Goal: Information Seeking & Learning: Learn about a topic

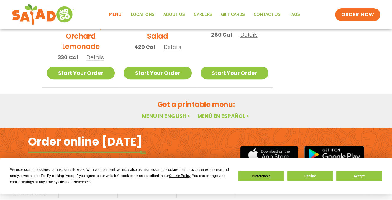
scroll to position [384, 0]
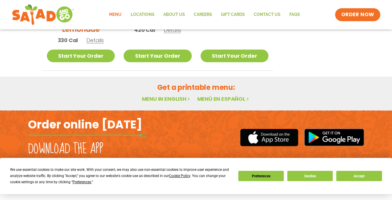
click at [117, 13] on link "Menu" at bounding box center [115, 15] width 21 height 14
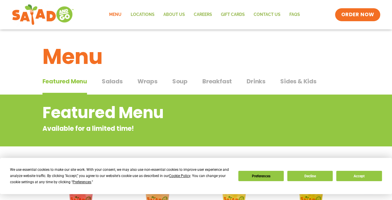
click at [147, 82] on span "Wraps" at bounding box center [147, 81] width 20 height 9
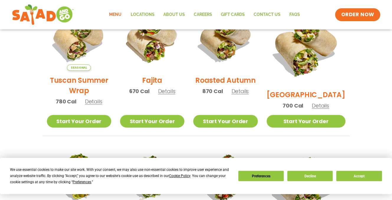
scroll to position [140, 0]
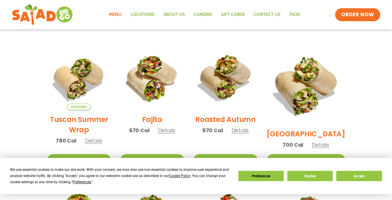
click at [172, 134] on span "Details" at bounding box center [166, 130] width 17 height 7
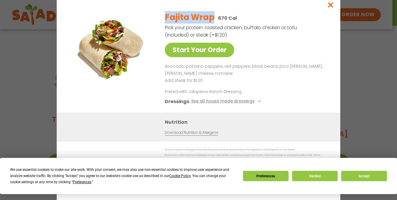
drag, startPoint x: 165, startPoint y: 17, endPoint x: 211, endPoint y: 21, distance: 46.2
click at [211, 21] on h2 "Fajita Wrap" at bounding box center [190, 17] width 50 height 12
copy h2 "Fajita Wrap"
click at [329, 6] on icon "Close modal" at bounding box center [330, 5] width 7 height 6
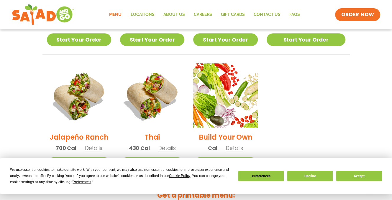
scroll to position [235, 0]
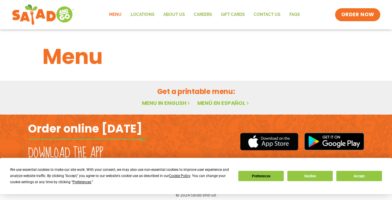
scroll to position [4, 0]
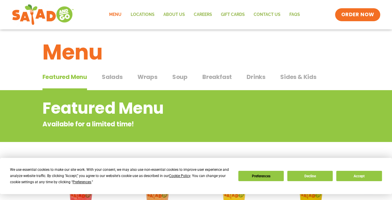
click at [262, 76] on span "Drinks" at bounding box center [256, 77] width 19 height 9
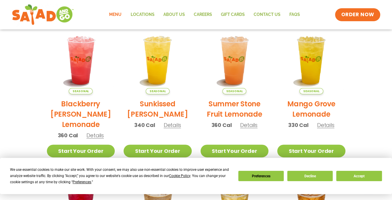
scroll to position [152, 0]
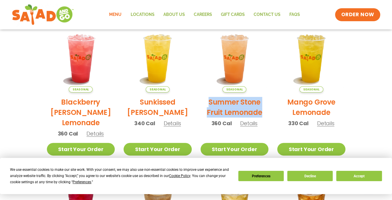
drag, startPoint x: 209, startPoint y: 100, endPoint x: 261, endPoint y: 112, distance: 53.1
click at [261, 112] on h2 "Summer Stone Fruit Lemonade" at bounding box center [235, 107] width 68 height 21
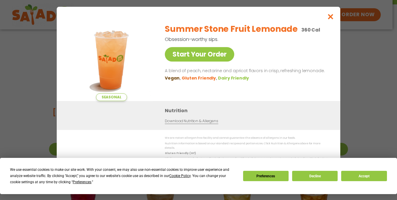
drag, startPoint x: 261, startPoint y: 112, endPoint x: 210, endPoint y: 91, distance: 54.9
click at [210, 91] on div "Summer Stone Fruit Lemonade 360 Cal Obsession-worthy sips. Start Your Order A b…" at bounding box center [245, 60] width 161 height 83
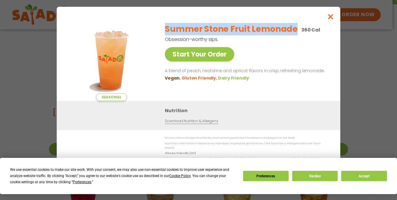
drag, startPoint x: 164, startPoint y: 28, endPoint x: 291, endPoint y: 30, distance: 126.9
click at [291, 30] on div "Seasonal Start Your Order Summer Stone Fruit Lemonade 360 Cal Obsession-worthy …" at bounding box center [198, 60] width 260 height 83
copy h2 "Summer Stone Fruit Lemonade"
click at [329, 20] on icon "Close modal" at bounding box center [330, 17] width 7 height 6
